Goal: Transaction & Acquisition: Purchase product/service

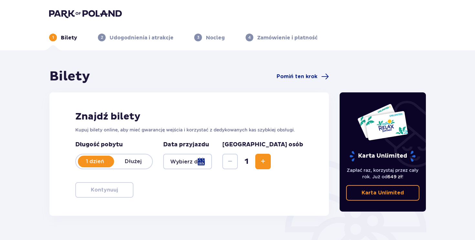
type input "[DATE] - [DATE]"
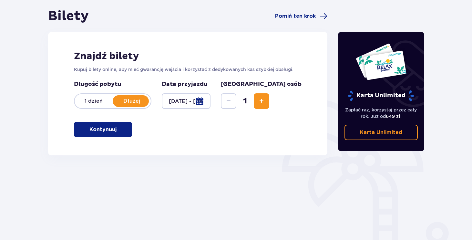
scroll to position [64, 0]
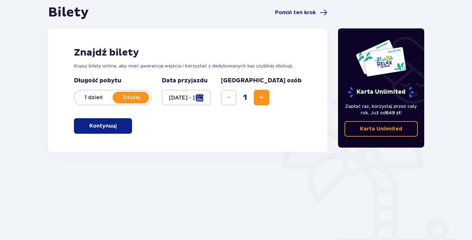
click at [120, 121] on button "Kontynuuj" at bounding box center [103, 126] width 58 height 16
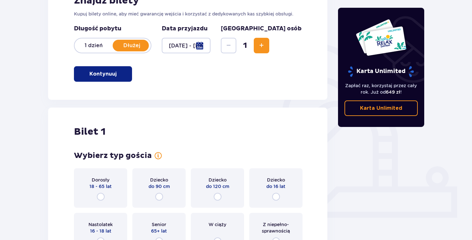
click at [96, 47] on p "1 dzień" at bounding box center [94, 45] width 38 height 7
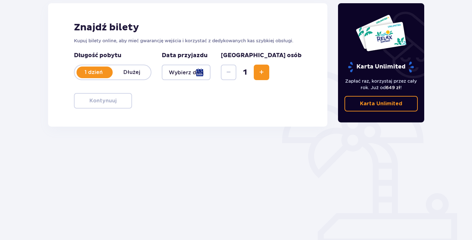
click at [195, 79] on div at bounding box center [186, 73] width 49 height 16
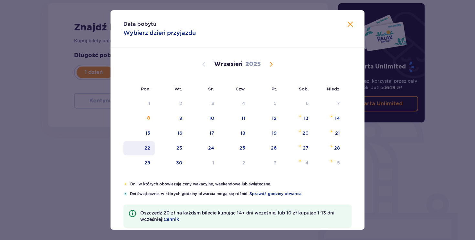
click at [145, 144] on div "22" at bounding box center [138, 148] width 31 height 14
type input "[DATE]"
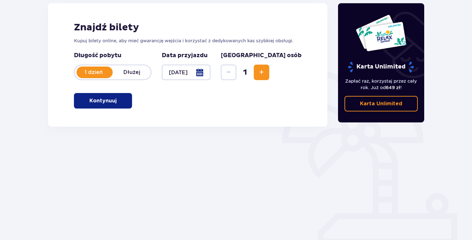
click at [111, 100] on p "Kontynuuj" at bounding box center [102, 100] width 27 height 7
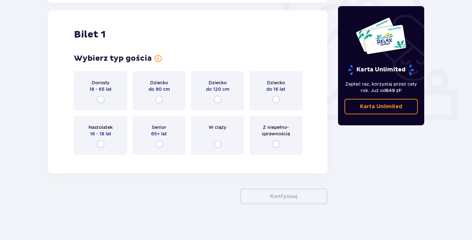
scroll to position [216, 0]
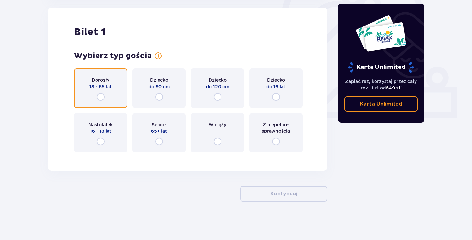
click at [103, 95] on input "radio" at bounding box center [101, 97] width 8 height 8
radio input "true"
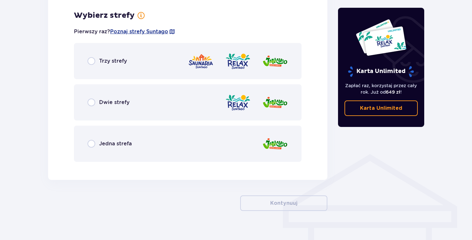
scroll to position [373, 0]
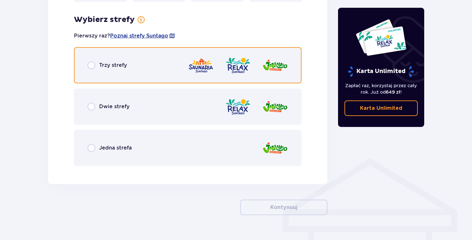
click at [90, 66] on input "radio" at bounding box center [92, 65] width 8 height 8
radio input "true"
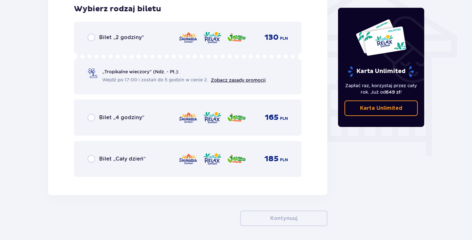
scroll to position [541, 0]
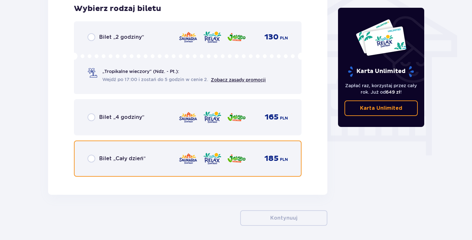
click at [94, 158] on input "radio" at bounding box center [92, 159] width 8 height 8
radio input "true"
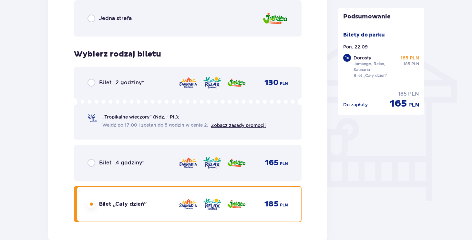
scroll to position [495, 0]
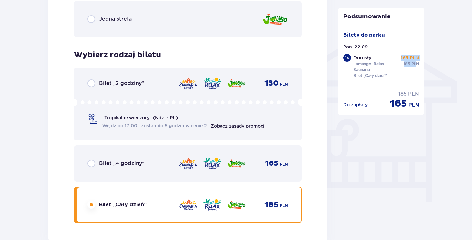
drag, startPoint x: 400, startPoint y: 54, endPoint x: 416, endPoint y: 64, distance: 19.0
click at [417, 63] on div "1 x Dorosły Jamango, Relax, Saunaria Bilet „Cały dzień” 165 PLN 185 PLN" at bounding box center [381, 67] width 76 height 26
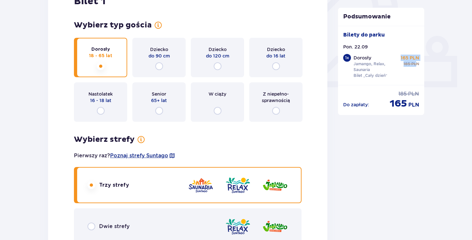
scroll to position [235, 0]
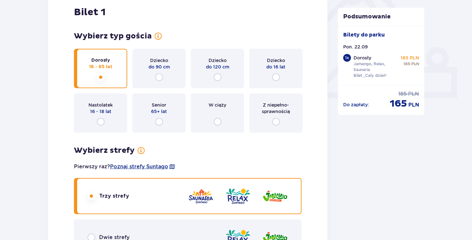
click at [153, 120] on div "Senior 65+ lat" at bounding box center [158, 112] width 53 height 39
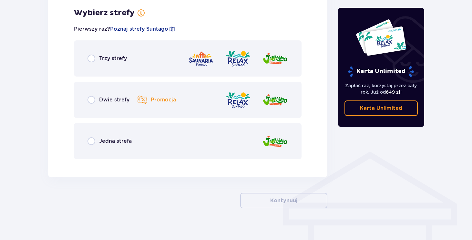
scroll to position [373, 0]
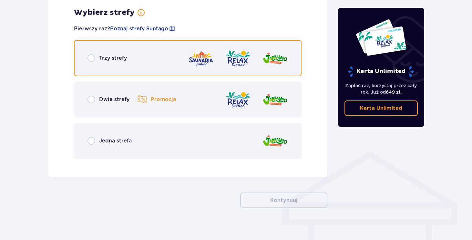
click at [92, 58] on input "radio" at bounding box center [92, 58] width 8 height 8
radio input "true"
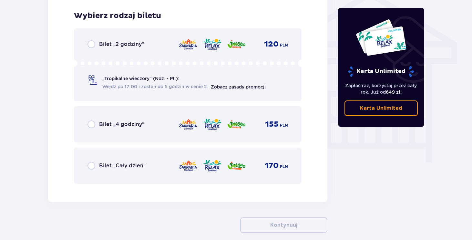
scroll to position [537, 0]
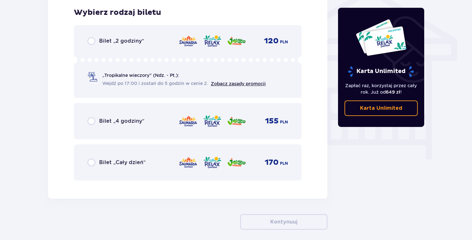
click at [88, 157] on div "Bilet „Cały dzień” 170 PLN" at bounding box center [188, 163] width 201 height 14
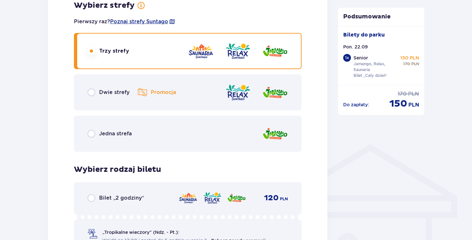
scroll to position [378, 0]
